Goal: Information Seeking & Learning: Learn about a topic

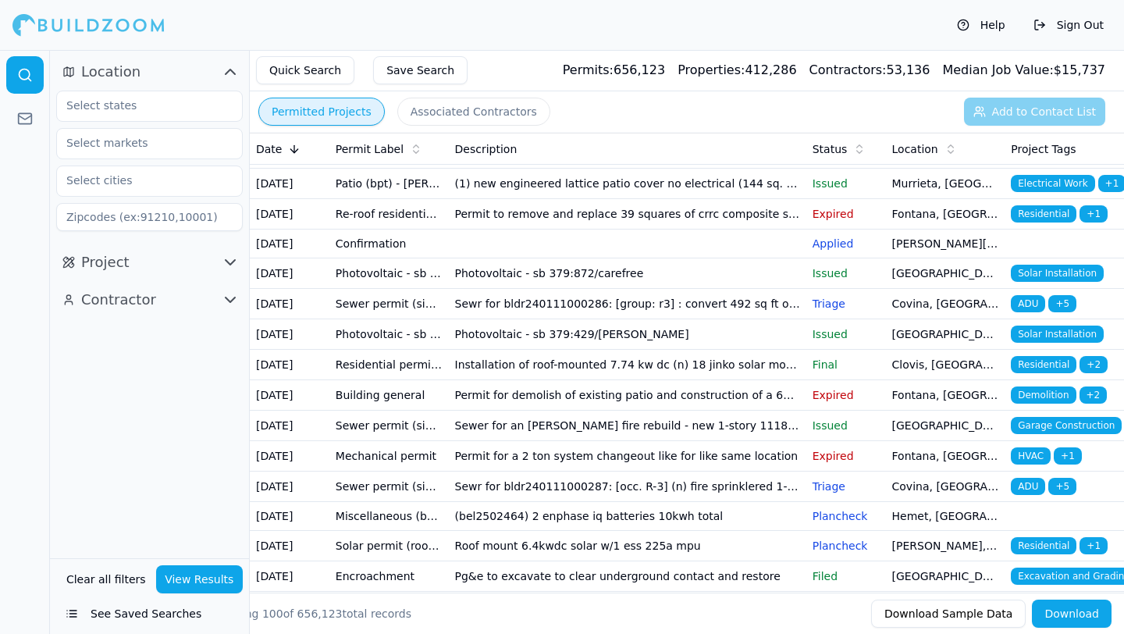
scroll to position [224, 0]
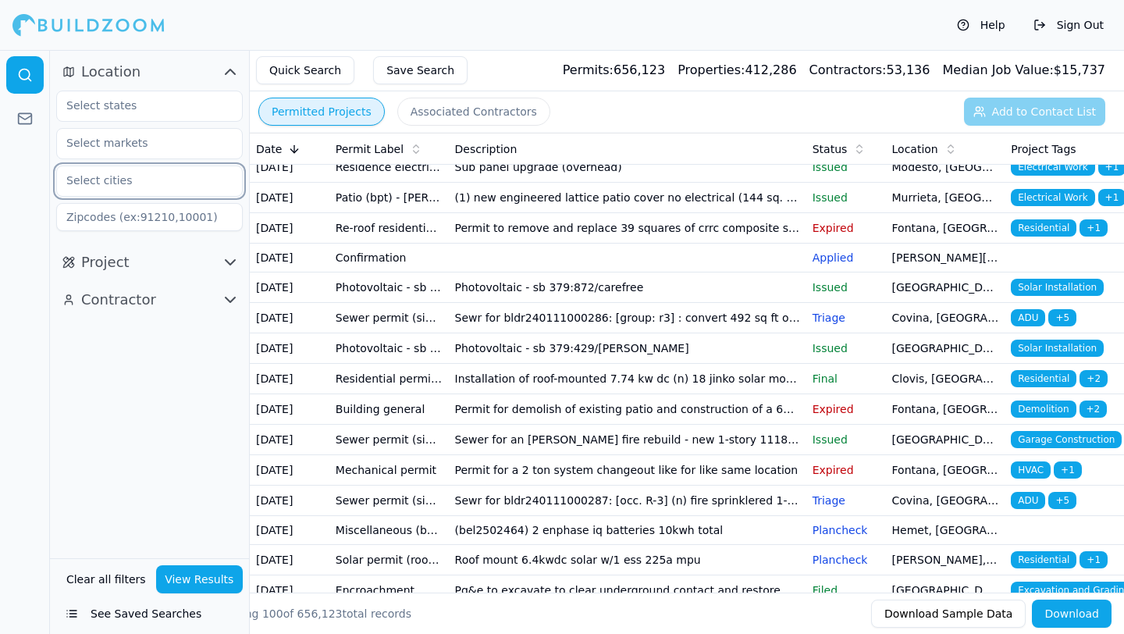
click at [188, 183] on input "text" at bounding box center [139, 180] width 165 height 28
type input "[GEOGRAPHIC_DATA]"
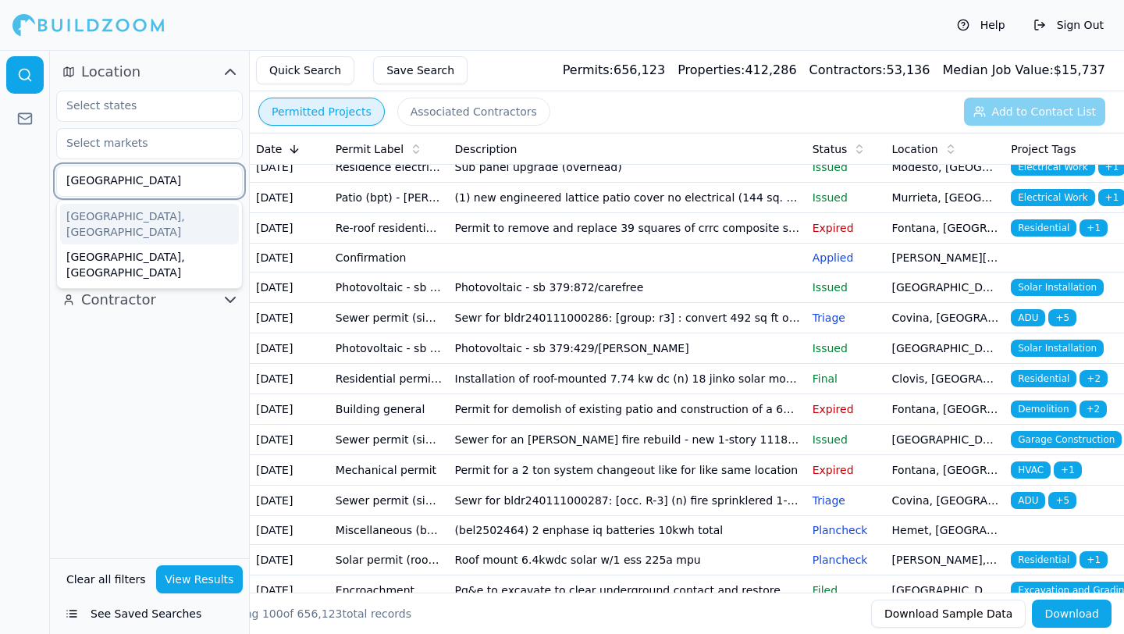
click at [144, 218] on div "[GEOGRAPHIC_DATA], [GEOGRAPHIC_DATA]" at bounding box center [149, 224] width 179 height 41
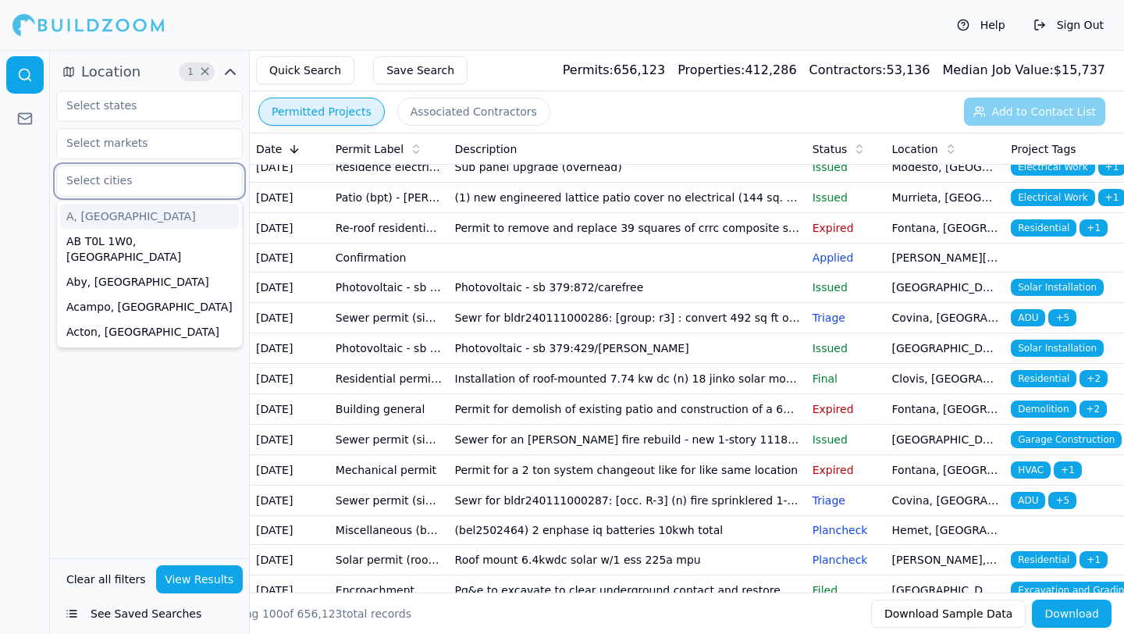
click at [148, 186] on input "text" at bounding box center [139, 180] width 165 height 28
type input "[GEOGRAPHIC_DATA]"
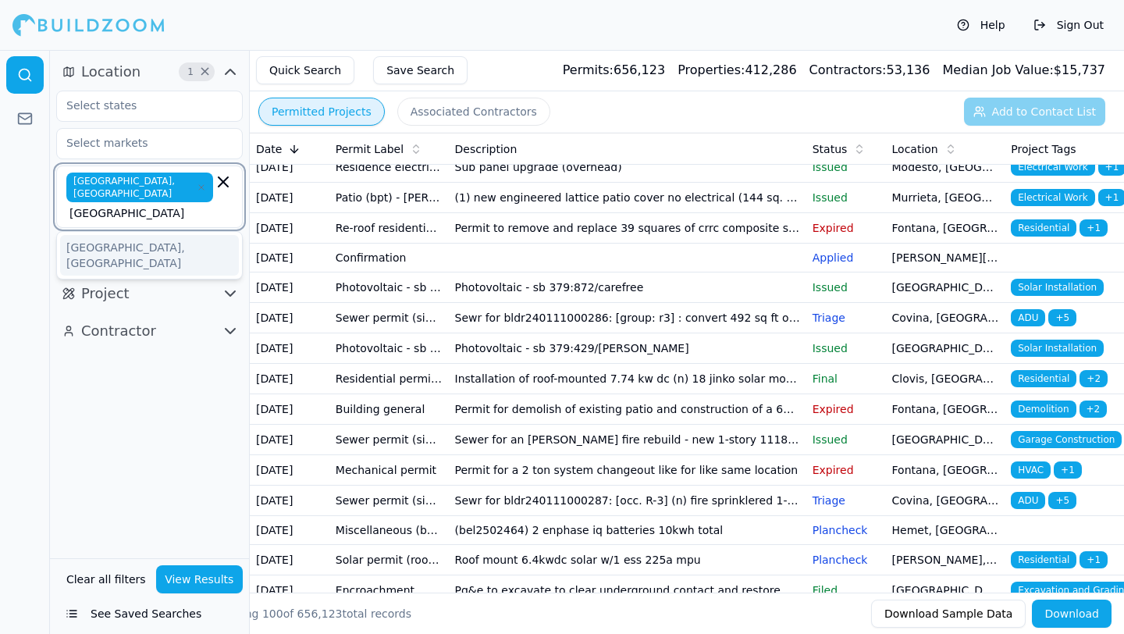
scroll to position [0, 21]
click at [109, 235] on div "[GEOGRAPHIC_DATA], [GEOGRAPHIC_DATA]" at bounding box center [149, 255] width 179 height 41
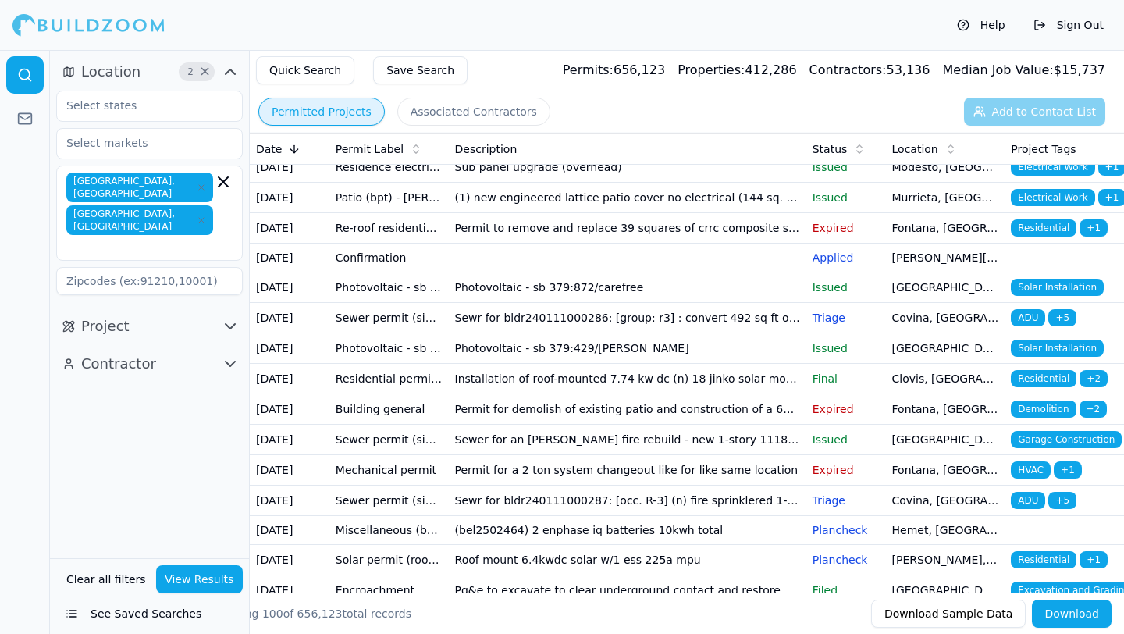
click at [138, 404] on div "Location 2 × [GEOGRAPHIC_DATA], [GEOGRAPHIC_DATA] [GEOGRAPHIC_DATA], [GEOGRAPHI…" at bounding box center [149, 304] width 199 height 508
click at [130, 345] on div "Contractor" at bounding box center [149, 363] width 199 height 37
click at [134, 353] on span "Contractor" at bounding box center [118, 364] width 75 height 22
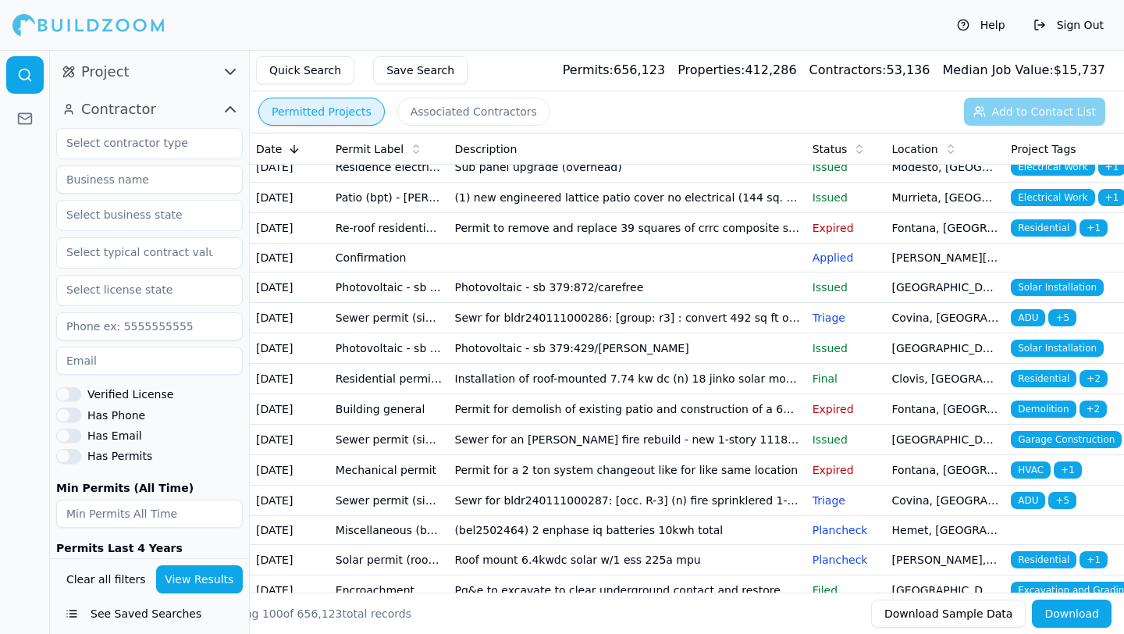
scroll to position [276, 0]
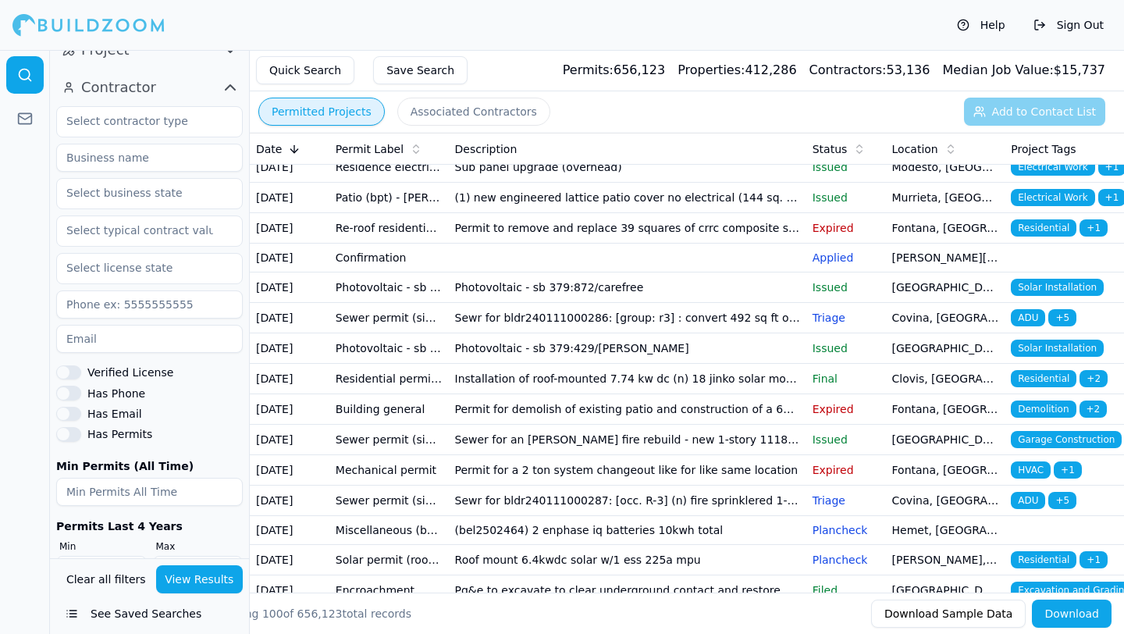
click at [180, 580] on button "View Results" at bounding box center [199, 579] width 87 height 28
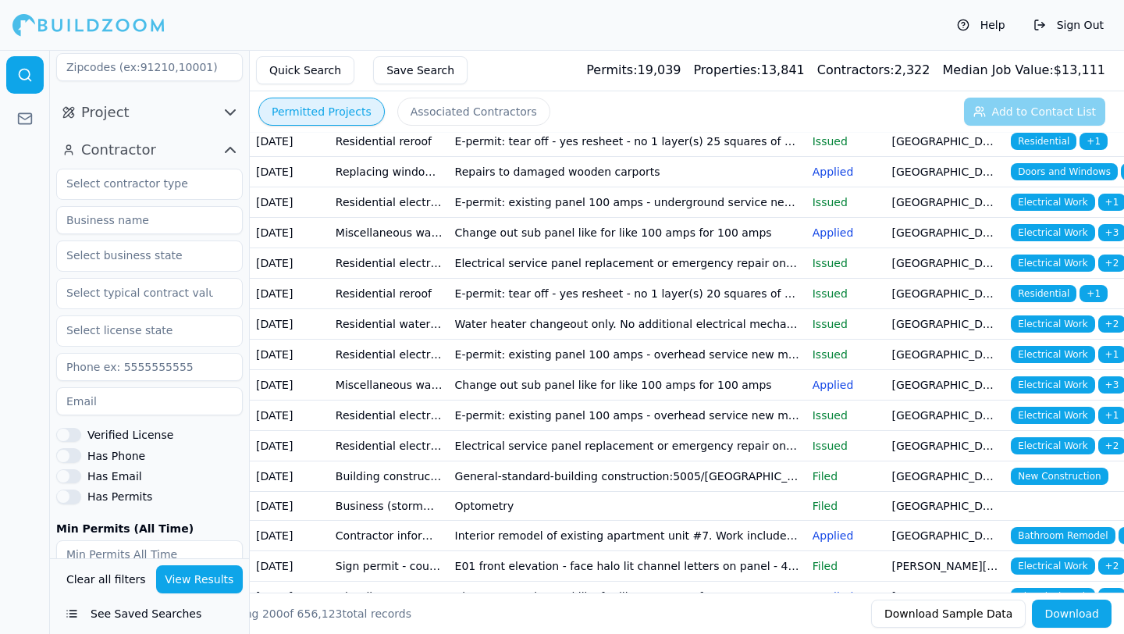
scroll to position [0, 0]
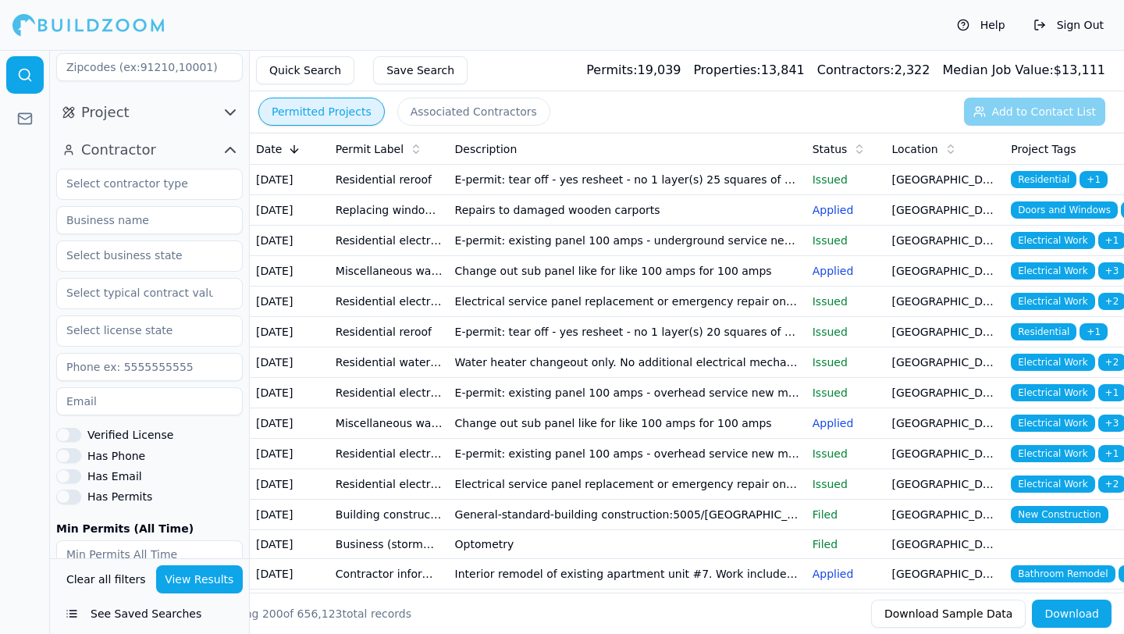
click at [511, 378] on td "Water heater changeout only. No additional electrical mechanical plumbing or st…" at bounding box center [628, 362] width 358 height 30
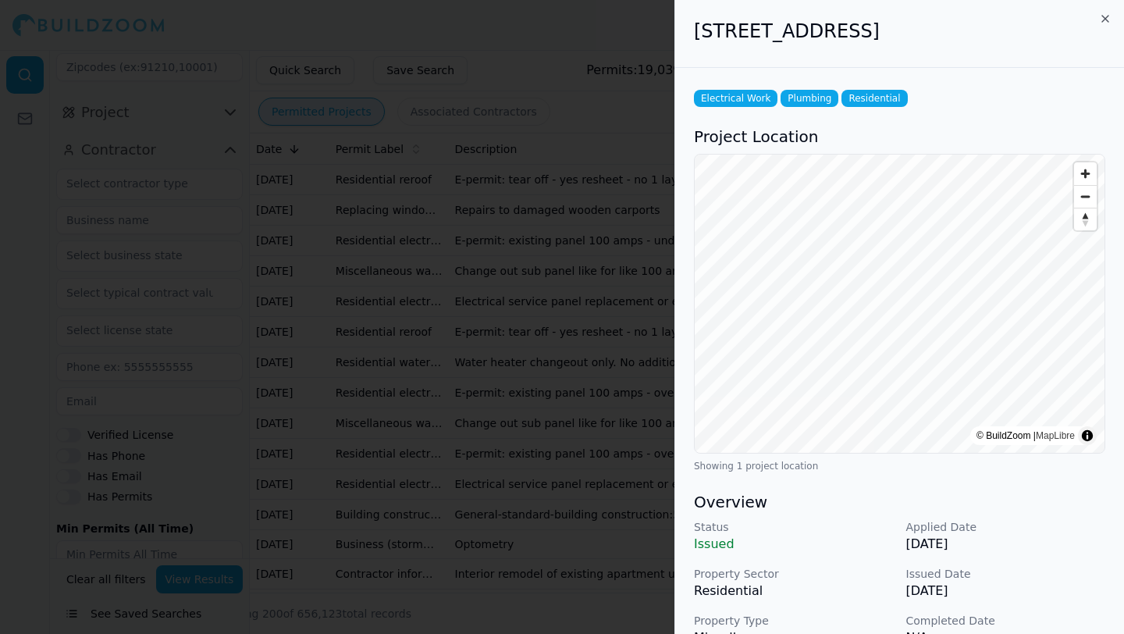
click at [1098, 12] on div "[STREET_ADDRESS]" at bounding box center [899, 34] width 449 height 68
click at [1105, 19] on icon "button" at bounding box center [1105, 19] width 6 height 6
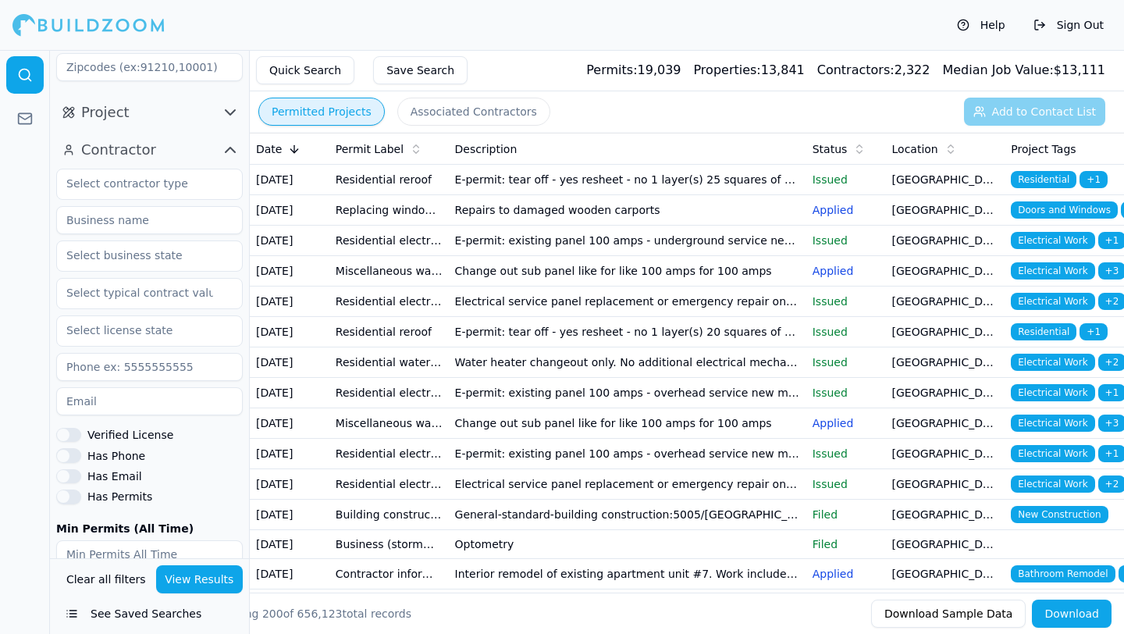
click at [94, 101] on span "Project" at bounding box center [105, 112] width 48 height 22
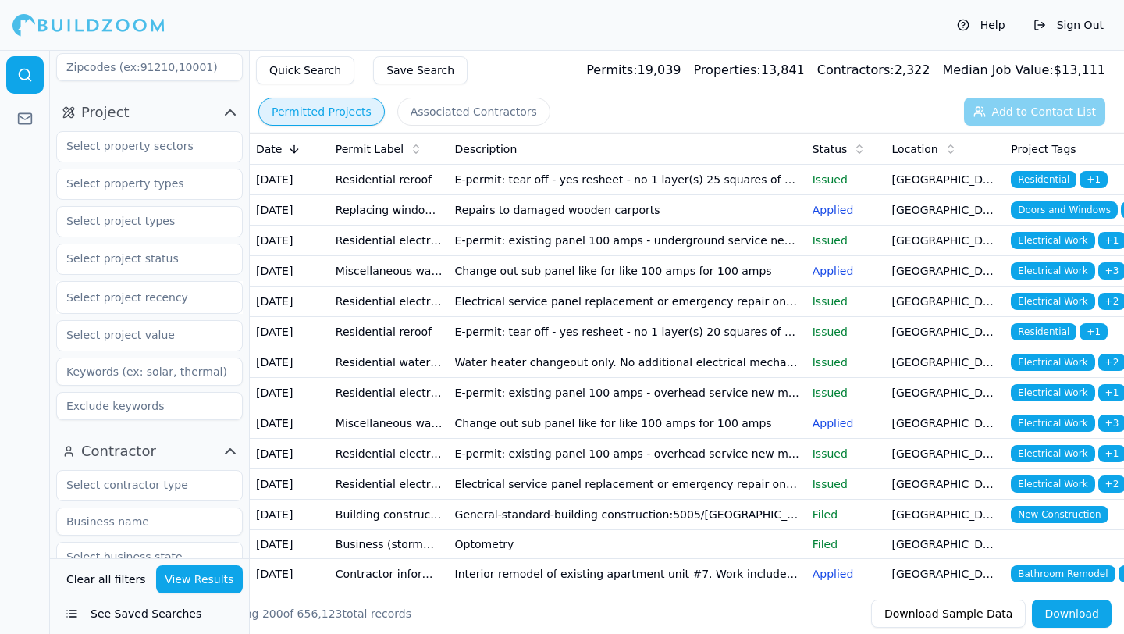
click at [7, 361] on div at bounding box center [25, 342] width 50 height 584
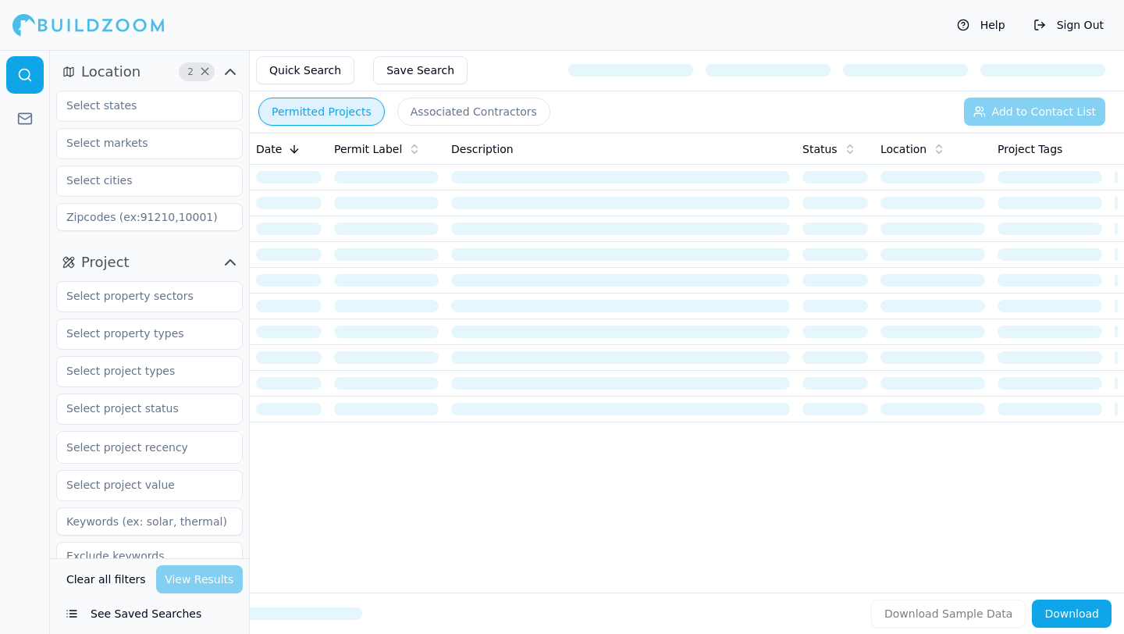
click at [88, 27] on div at bounding box center [88, 24] width 152 height 31
